Goal: Task Accomplishment & Management: Manage account settings

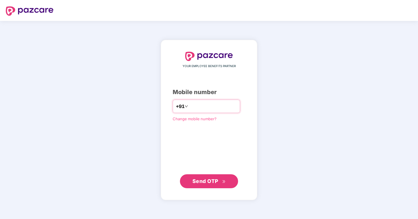
click at [212, 102] on input "number" at bounding box center [213, 106] width 48 height 9
click at [210, 106] on input "number" at bounding box center [213, 106] width 48 height 9
type input "**********"
click at [186, 188] on button "Send OTP" at bounding box center [209, 182] width 58 height 14
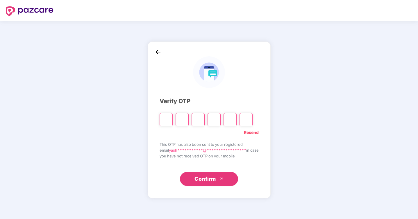
paste input "*"
type input "*"
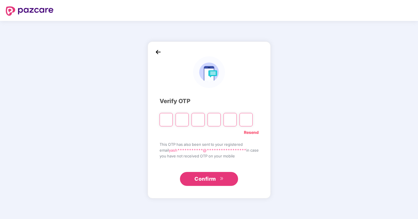
type input "*"
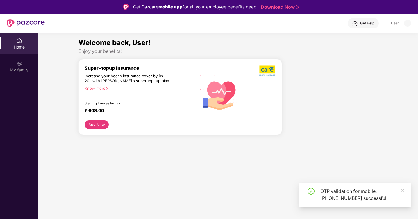
click at [197, 177] on section "Welcome back, User! Enjoy your benefits! Super-topup Insurance Increase your he…" at bounding box center [228, 142] width 380 height 219
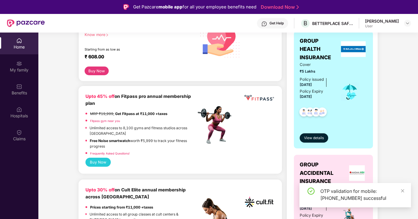
scroll to position [101, 0]
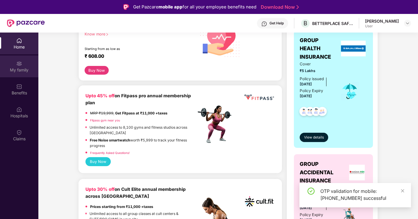
click at [24, 66] on div "My family" at bounding box center [19, 67] width 38 height 22
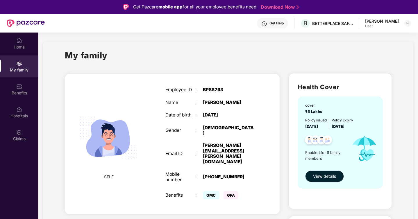
click at [322, 175] on span "View details" at bounding box center [324, 176] width 23 height 6
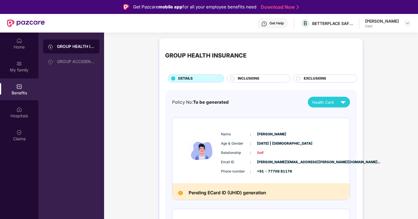
click at [240, 79] on span "INCLUSIONS" at bounding box center [249, 79] width 22 height 6
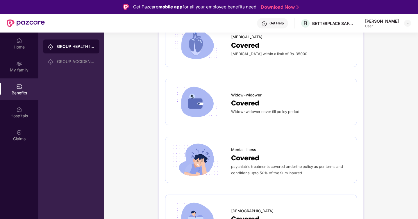
scroll to position [33, 0]
